Goal: Task Accomplishment & Management: Manage account settings

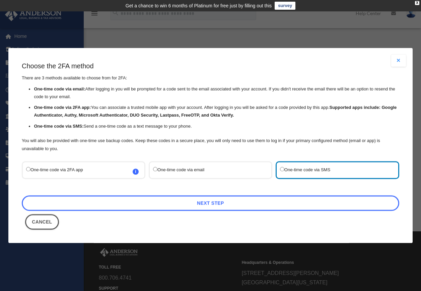
click at [220, 205] on link "Next Step" at bounding box center [211, 202] width 378 height 15
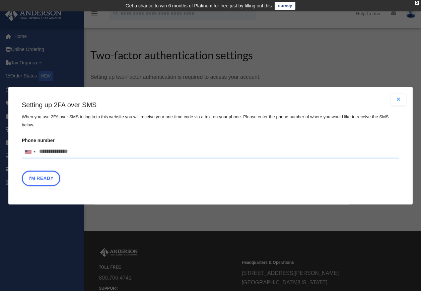
click at [77, 145] on input "Phone number United States +1 United Kingdom +44 Afghanistan (‫افغانستان‬‎) +93…" at bounding box center [211, 151] width 378 height 13
type input "**********"
click at [53, 176] on button "I'm Ready" at bounding box center [41, 177] width 39 height 15
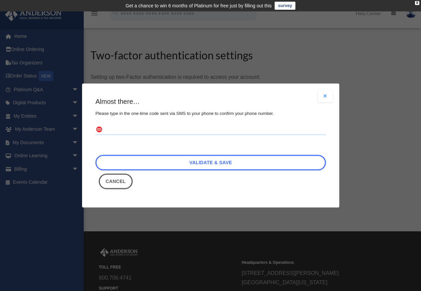
click at [125, 129] on input "text" at bounding box center [211, 129] width 231 height 11
click at [287, 189] on div "Almost there… Please type in the one-time code sent via SMS to your phone to co…" at bounding box center [211, 143] width 231 height 92
click at [147, 127] on input "text" at bounding box center [211, 129] width 231 height 11
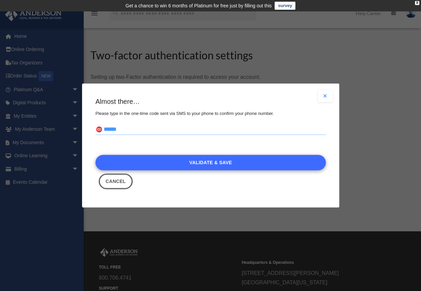
type input "******"
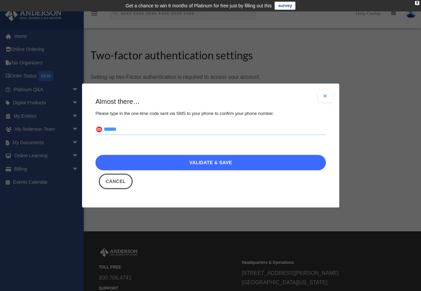
click at [220, 162] on link "Validate & Save" at bounding box center [211, 162] width 231 height 15
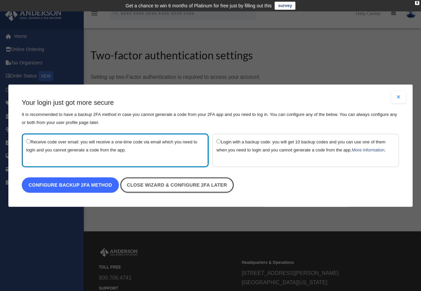
click at [70, 187] on link "Configure backup 2FA method" at bounding box center [70, 184] width 97 height 15
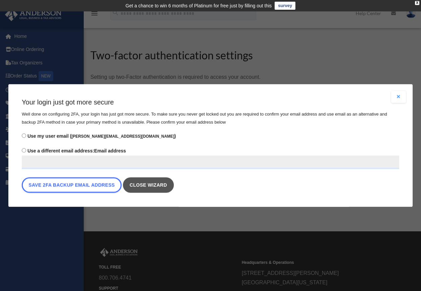
click at [159, 182] on link "Close wizard" at bounding box center [148, 184] width 51 height 15
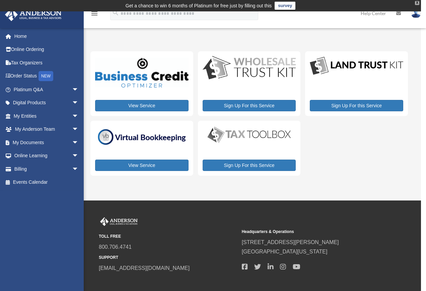
click at [418, 2] on div "X" at bounding box center [417, 3] width 4 height 4
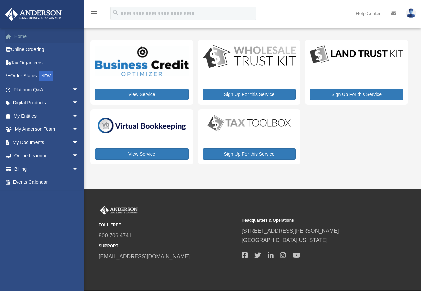
click at [20, 36] on link "Home" at bounding box center [47, 36] width 84 height 13
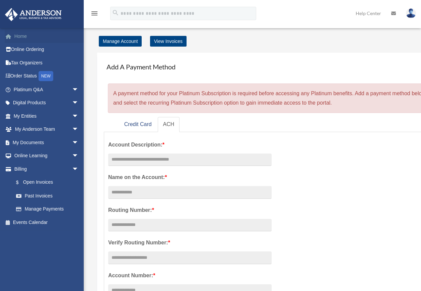
click at [19, 36] on link "Home" at bounding box center [47, 36] width 84 height 13
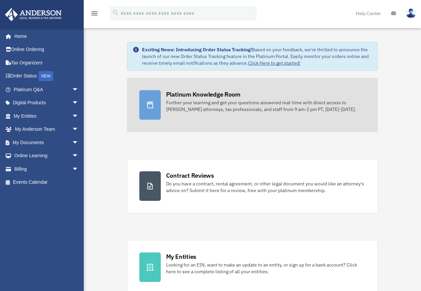
click at [203, 100] on div "Further your learning and get your questions answered real-time with direct acc…" at bounding box center [266, 105] width 200 height 13
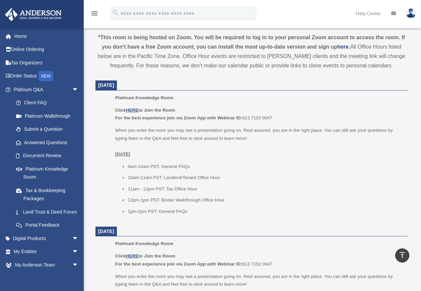
scroll to position [229, 0]
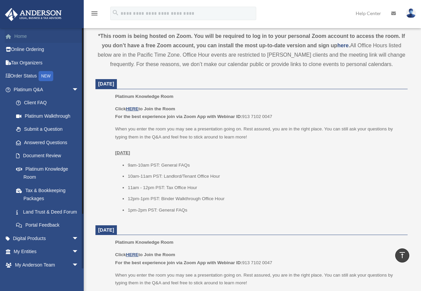
click at [13, 34] on span at bounding box center [11, 36] width 5 height 5
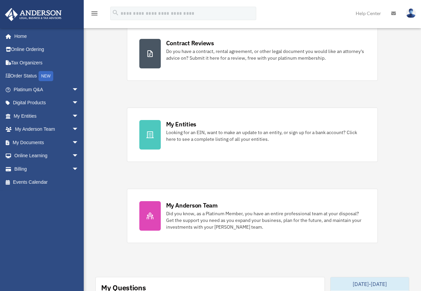
scroll to position [147, 0]
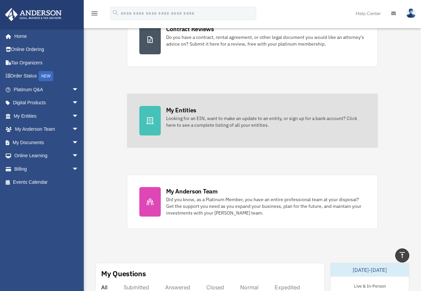
click at [155, 122] on div at bounding box center [149, 121] width 21 height 30
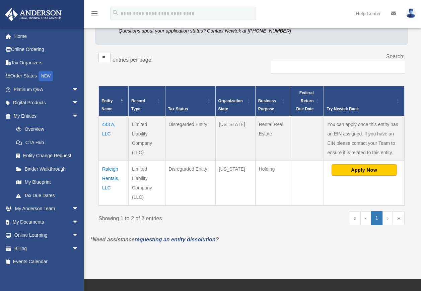
scroll to position [89, 0]
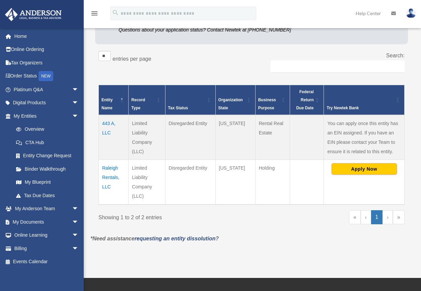
click at [387, 220] on link "›" at bounding box center [388, 217] width 10 height 14
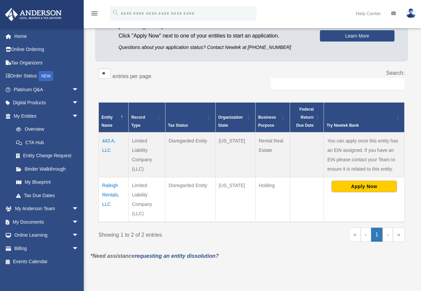
scroll to position [93, 0]
